Goal: Information Seeking & Learning: Find specific fact

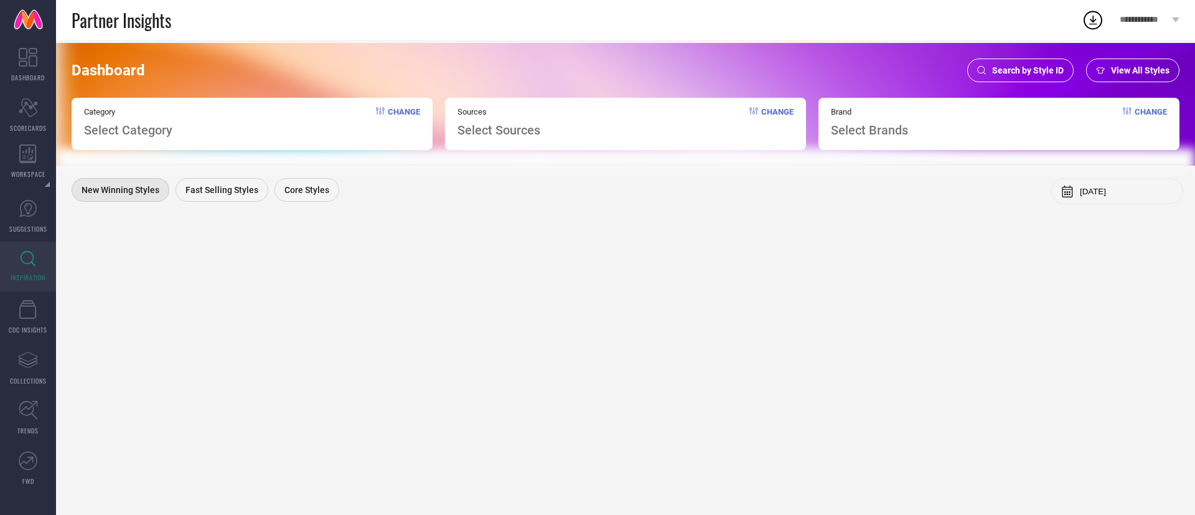
click at [994, 69] on span "Search by Style ID" at bounding box center [1029, 70] width 72 height 10
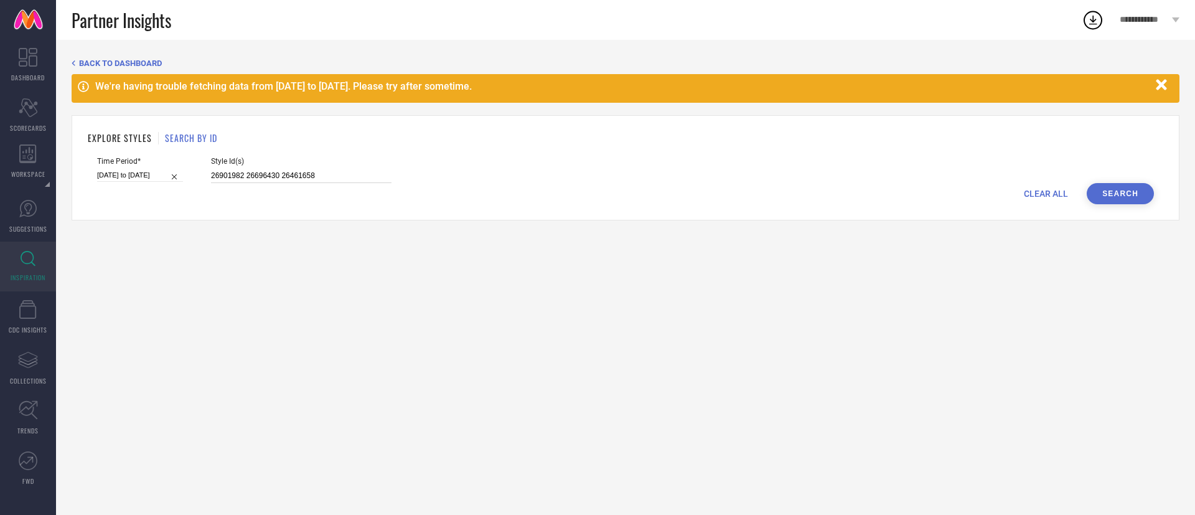
click at [242, 179] on input "26901982 26696430 26461658" at bounding box center [301, 176] width 181 height 14
paste input "8851446"
paste input "30659218 30659254 30659258 30659261 30659262 30659263 30659264 30659269"
type input "28851446 30659218 30659254 30659258 30659261 30659262 30659263 30659264 30659269"
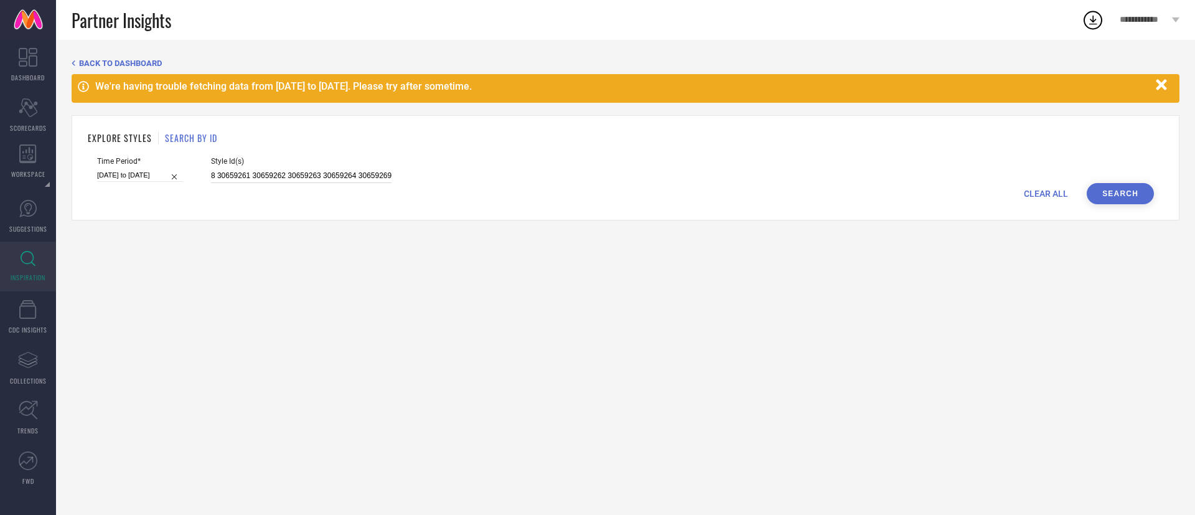
click at [163, 176] on input "[DATE] to [DATE]" at bounding box center [140, 175] width 86 height 13
select select "2"
select select "2025"
select select "3"
select select "2025"
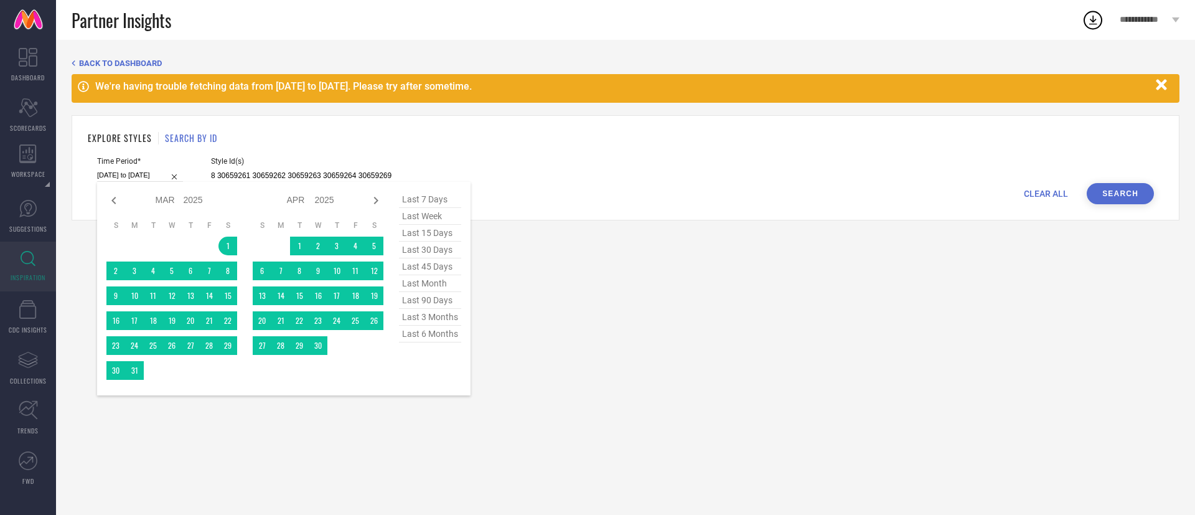
click at [437, 336] on span "last 6 months" at bounding box center [430, 334] width 62 height 17
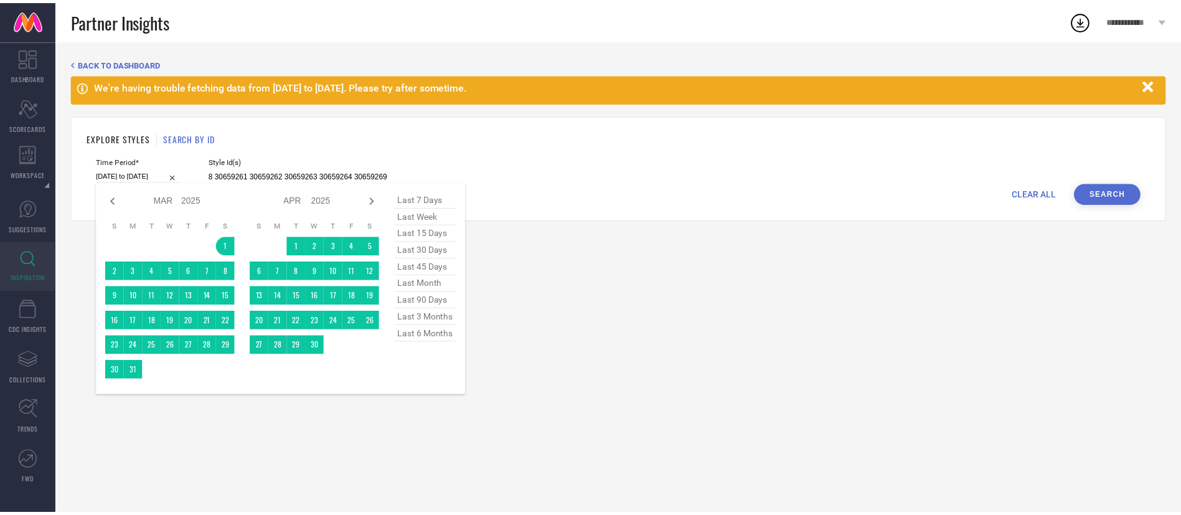
scroll to position [0, 0]
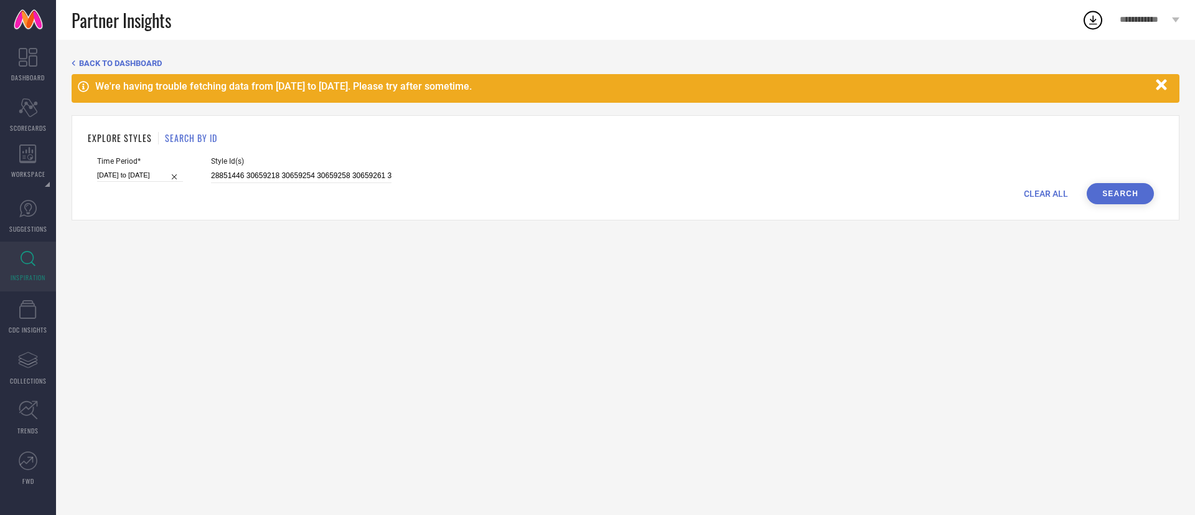
click at [1118, 199] on button "Search" at bounding box center [1120, 193] width 67 height 21
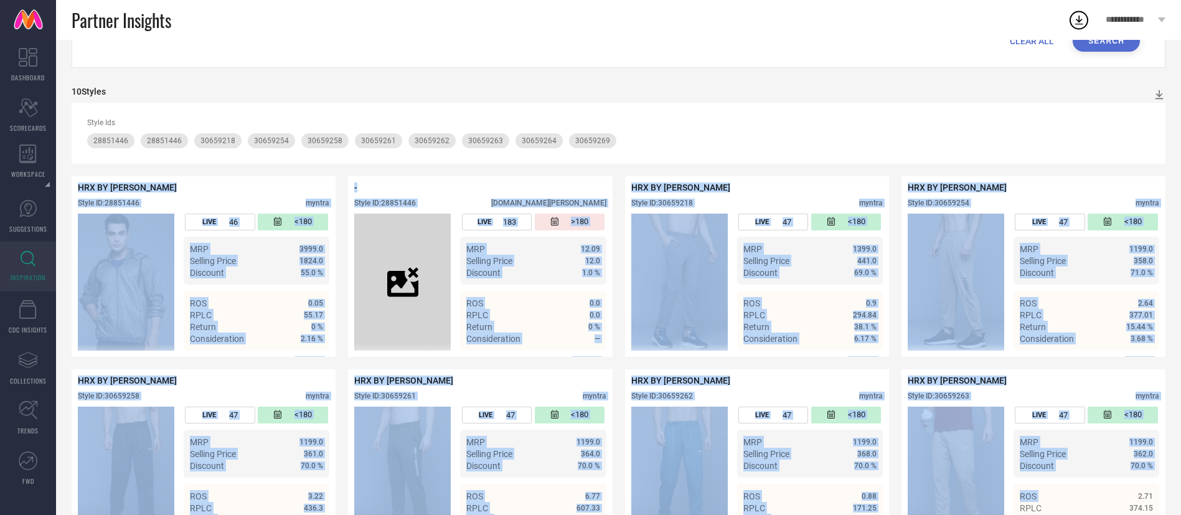
drag, startPoint x: 804, startPoint y: 282, endPoint x: 1050, endPoint y: 534, distance: 352.7
click at [1050, 362] on html "**********" at bounding box center [590, 104] width 1181 height 515
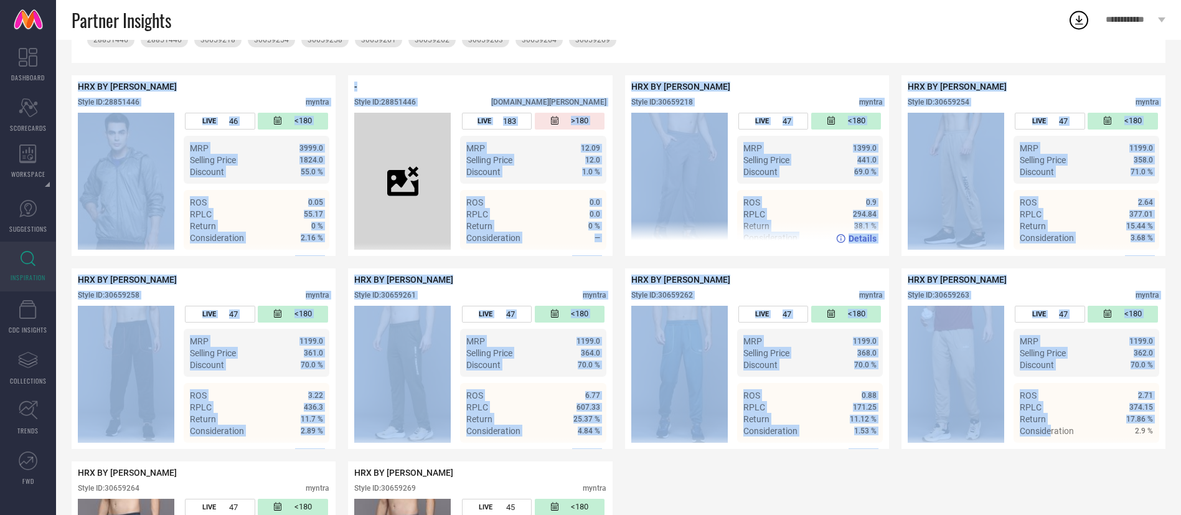
click at [798, 233] on div "Details" at bounding box center [757, 238] width 264 height 35
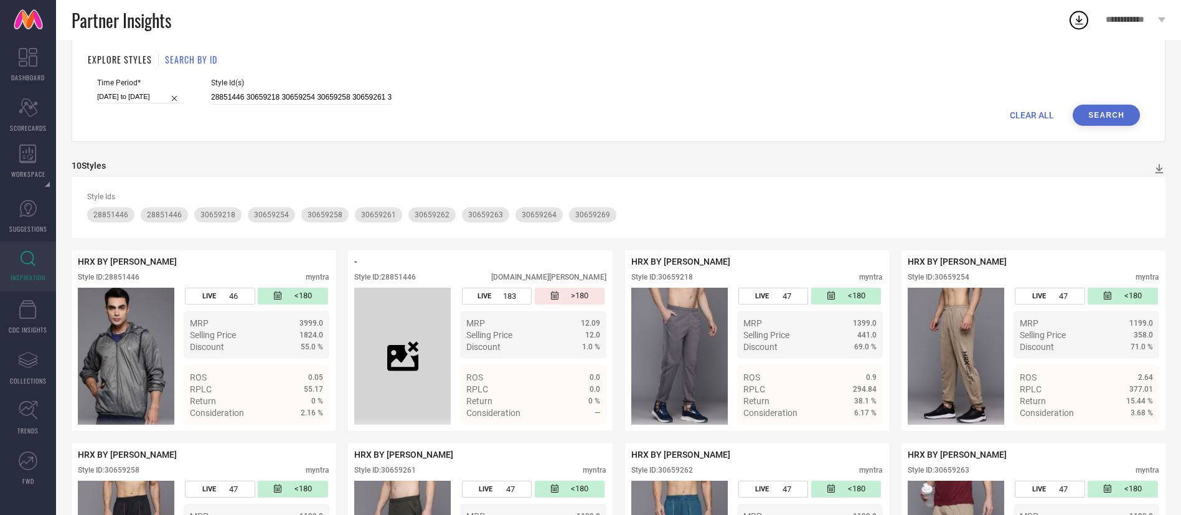
scroll to position [0, 0]
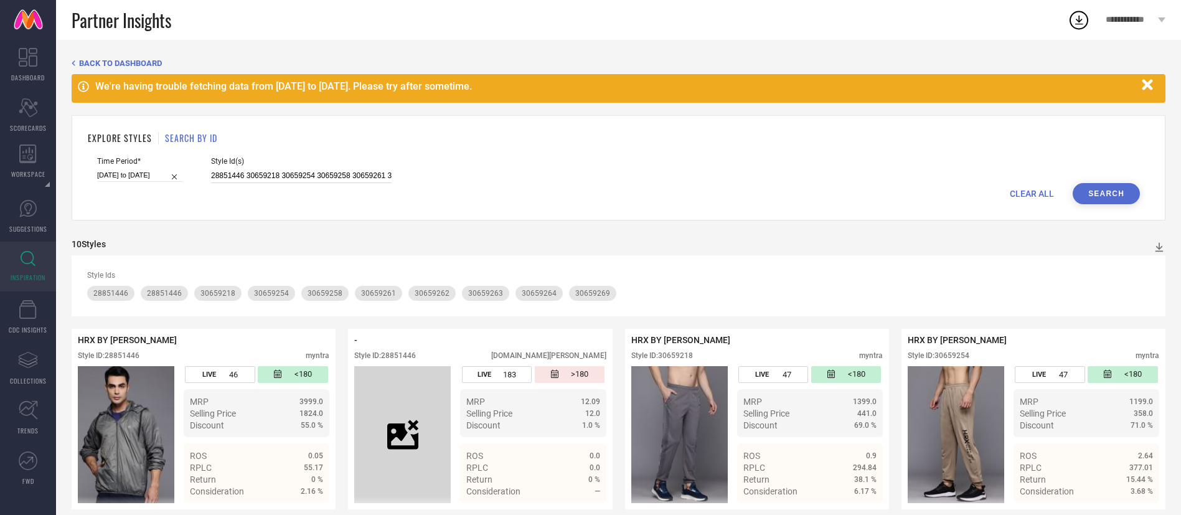
click at [308, 181] on input "28851446 30659218 30659254 30659258 30659261 30659262 30659263 30659264 30659269" at bounding box center [301, 176] width 181 height 14
paste input "2067556"
type input "22067556"
click at [1120, 184] on button "Search" at bounding box center [1106, 193] width 67 height 21
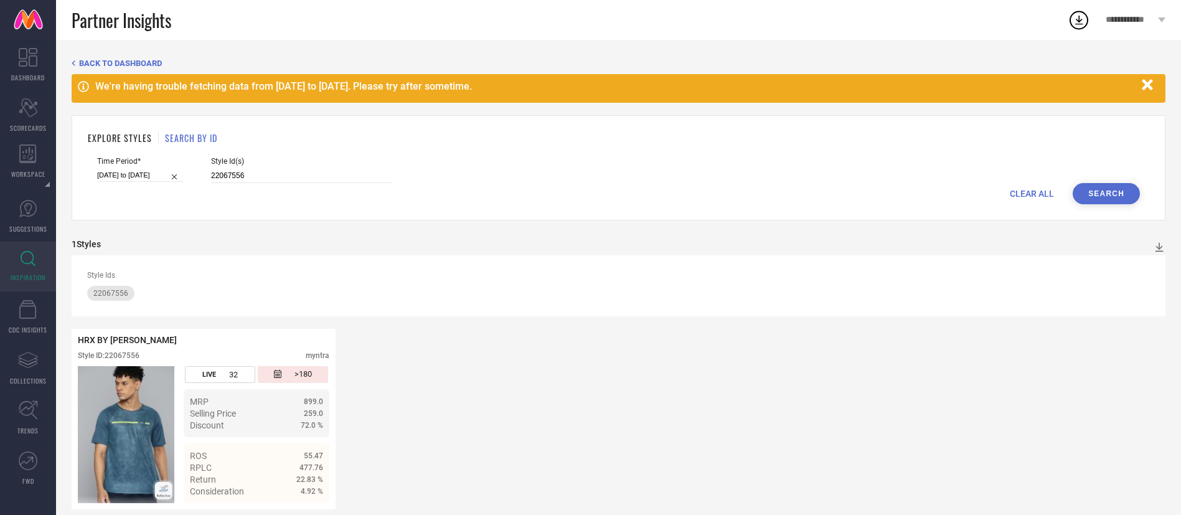
scroll to position [14, 0]
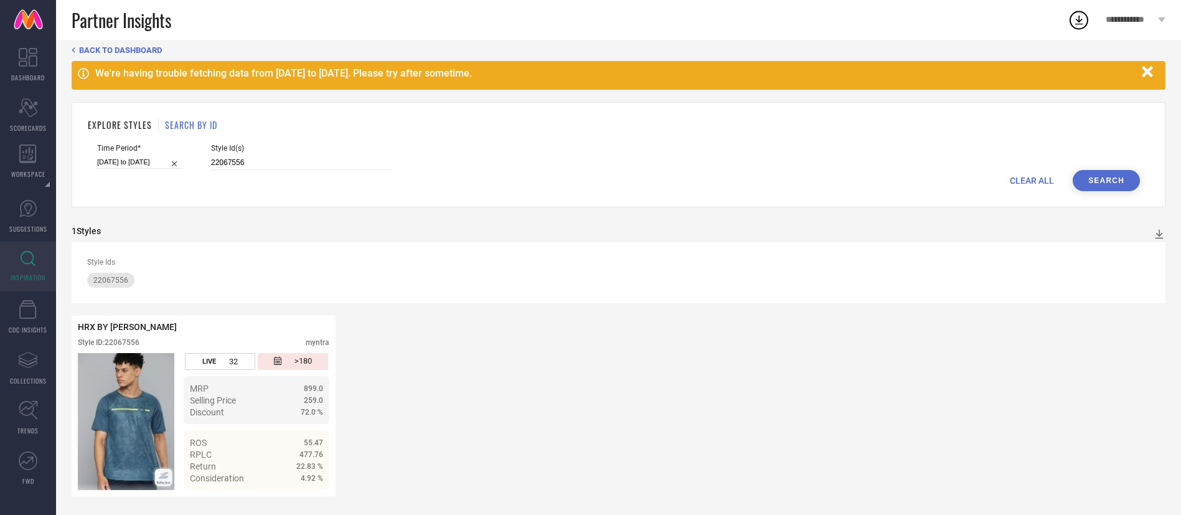
click at [146, 171] on div "CLEAR ALL Search" at bounding box center [618, 180] width 1043 height 21
select select "2"
select select "2025"
select select "3"
select select "2025"
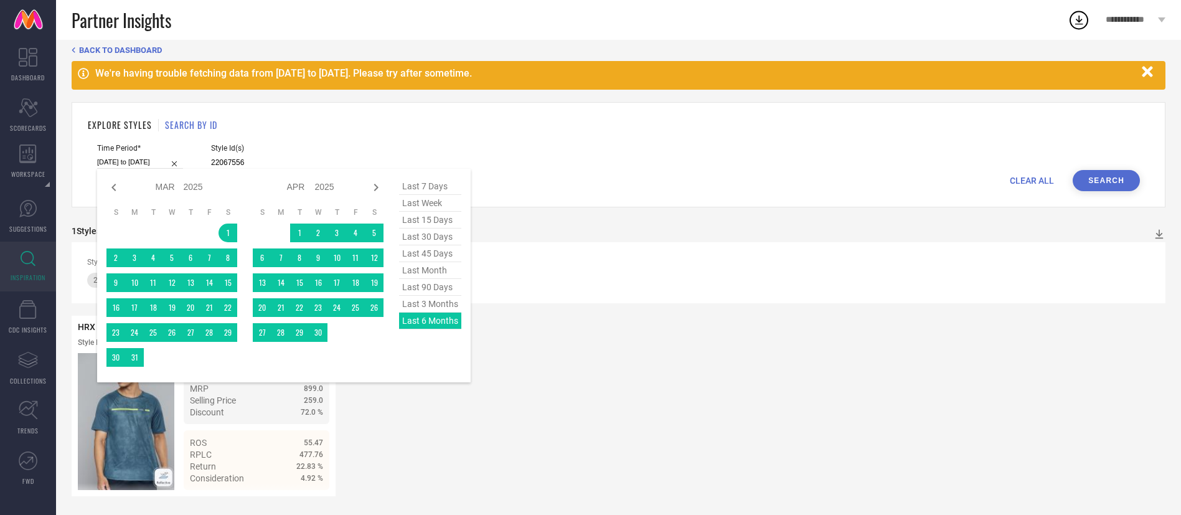
click at [146, 164] on input "[DATE] to [DATE]" at bounding box center [140, 162] width 86 height 13
click at [452, 214] on span "last 15 days" at bounding box center [430, 220] width 62 height 17
type input "[DATE] to [DATE]"
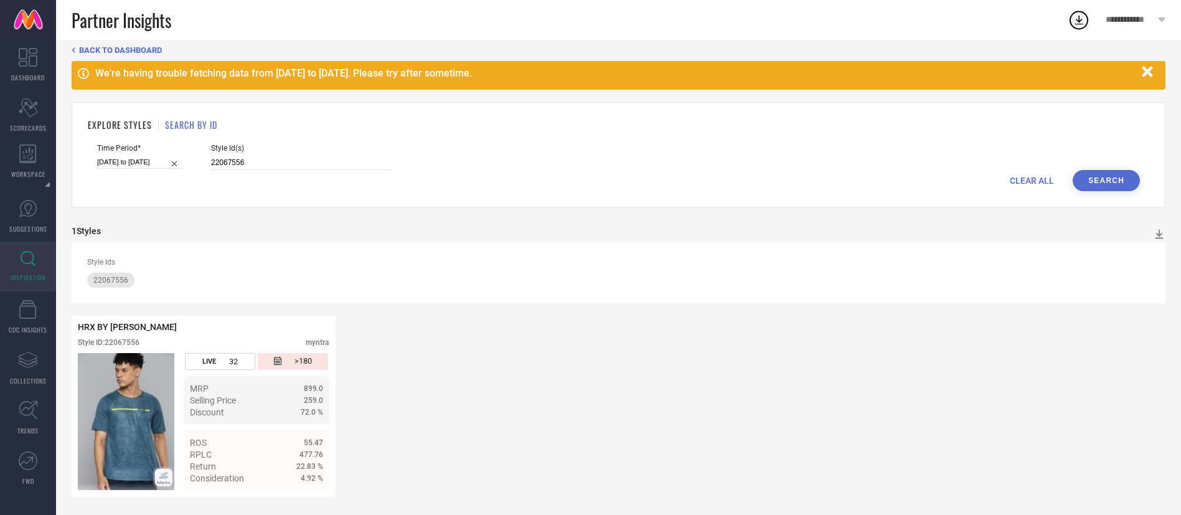
click at [1097, 172] on button "Search" at bounding box center [1106, 180] width 67 height 21
